Goal: Task Accomplishment & Management: Manage account settings

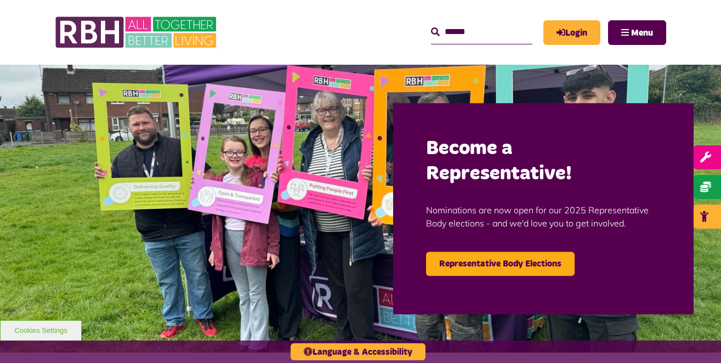
scroll to position [463, 0]
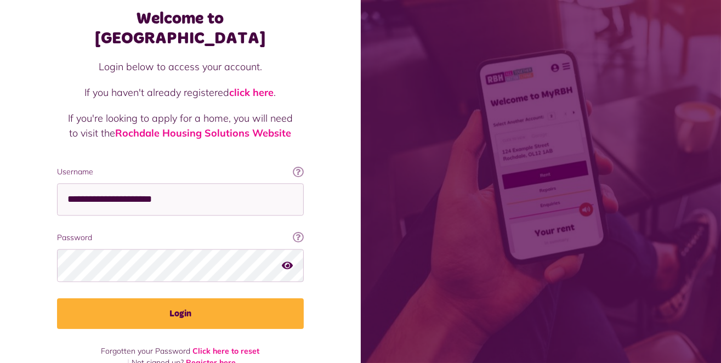
scroll to position [60, 0]
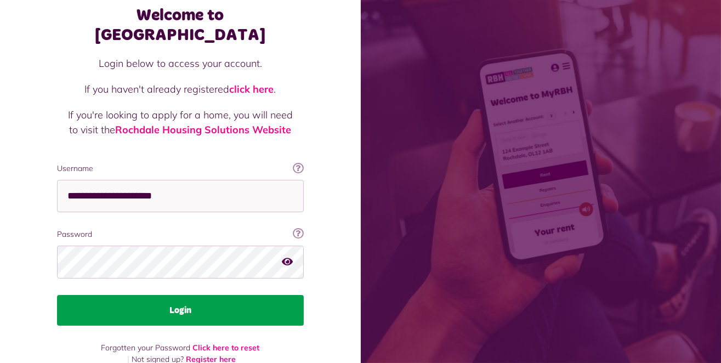
click at [187, 295] on button "Login" at bounding box center [180, 310] width 247 height 31
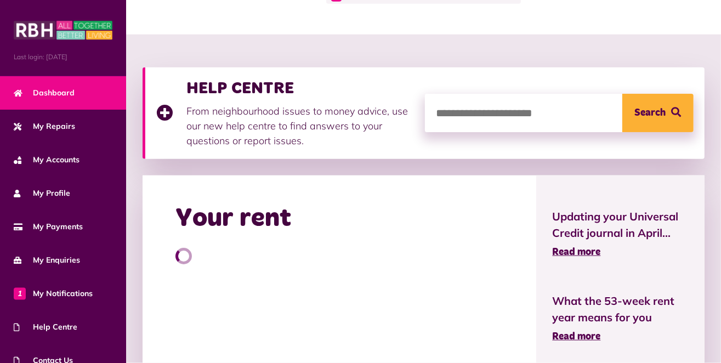
scroll to position [173, 0]
